Goal: Task Accomplishment & Management: Manage account settings

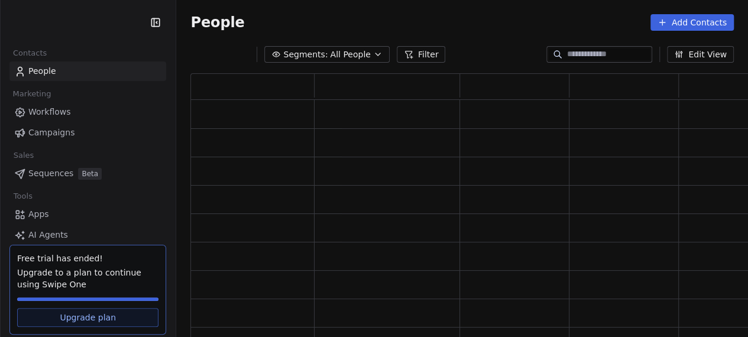
scroll to position [267, 553]
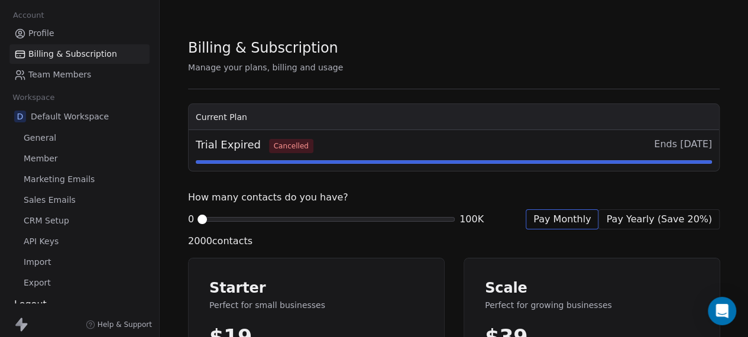
scroll to position [17, 0]
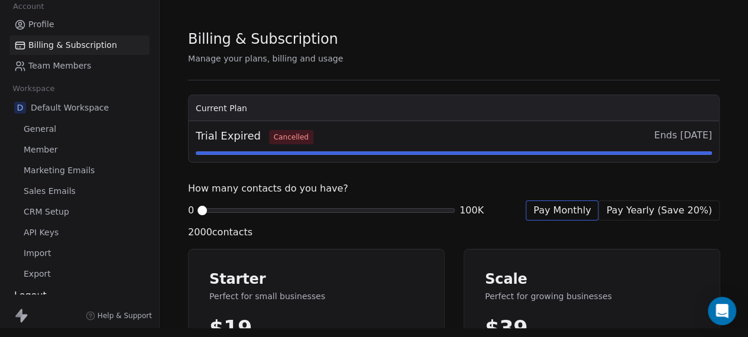
click at [47, 227] on span "API Keys" at bounding box center [41, 233] width 35 height 12
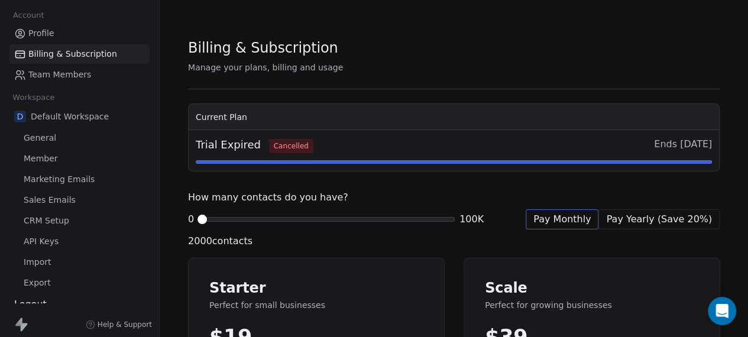
click at [335, 154] on div "Trial Expired Cancelled Ends today" at bounding box center [454, 150] width 517 height 27
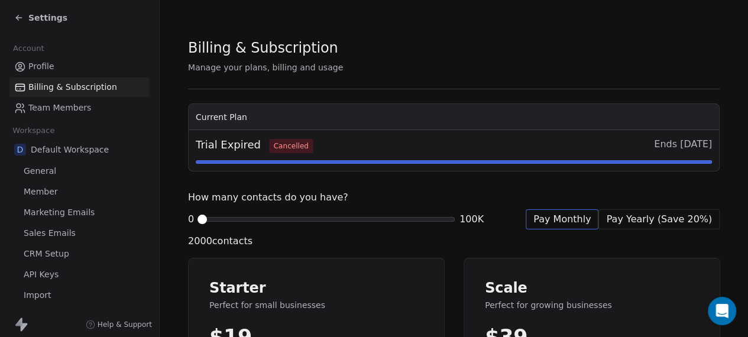
click at [22, 17] on icon at bounding box center [18, 17] width 9 height 9
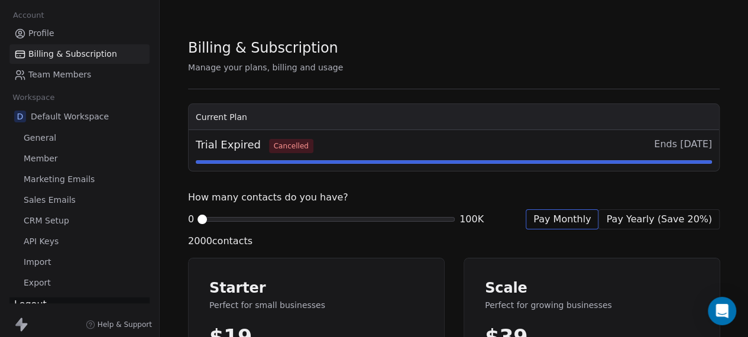
click at [30, 304] on div "Logout" at bounding box center [79, 305] width 140 height 14
